Goal: Find specific page/section: Find specific page/section

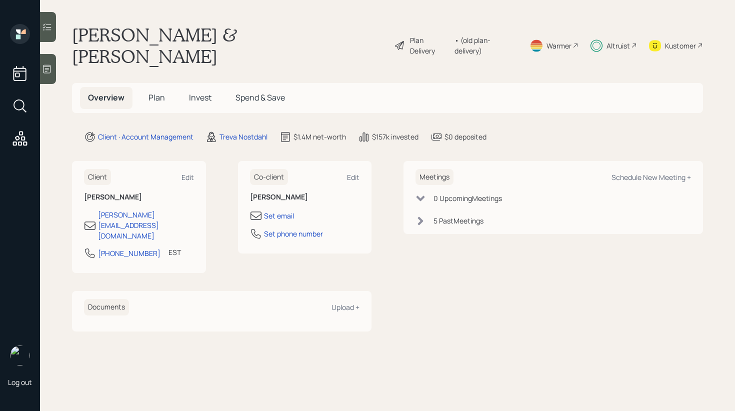
click at [204, 92] on span "Invest" at bounding box center [200, 97] width 22 height 11
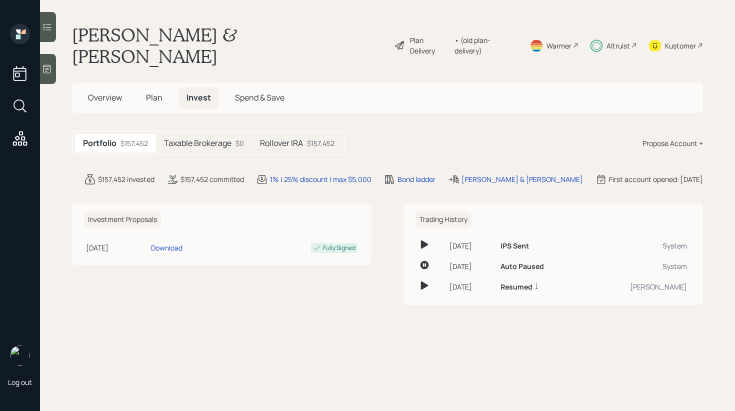
click at [55, 34] on div at bounding box center [48, 27] width 16 height 30
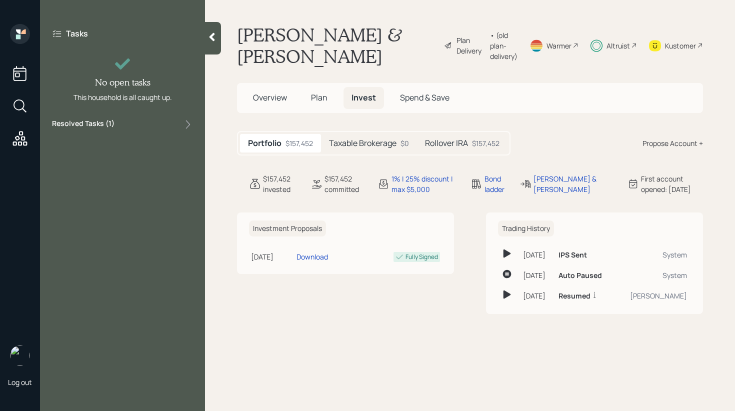
click at [131, 125] on div "Resolved Tasks ( 1 )" at bounding box center [122, 124] width 141 height 12
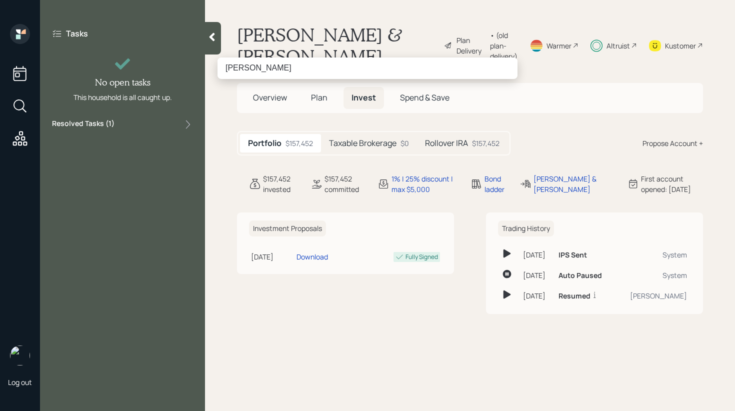
click at [227, 69] on input "Reger" at bounding box center [367, 67] width 300 height 21
click at [226, 68] on input "L Reger" at bounding box center [367, 67] width 300 height 21
paste input "ester"
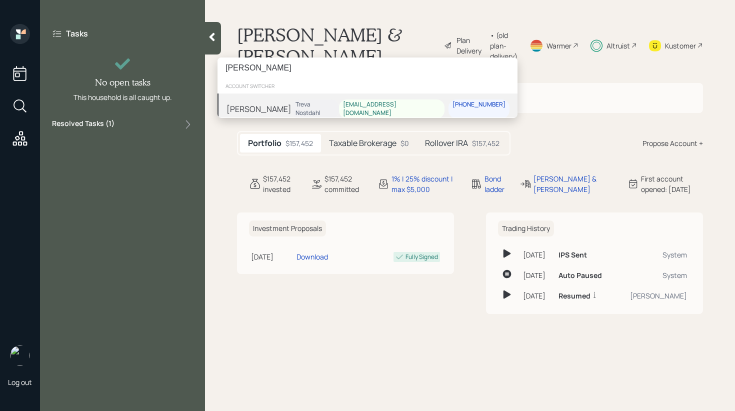
type input "[PERSON_NAME]"
click at [303, 111] on div "Lester Reger Treva Nostdahl lereger50@gmail.com 458-446-0513" at bounding box center [367, 108] width 300 height 31
